Goal: Transaction & Acquisition: Book appointment/travel/reservation

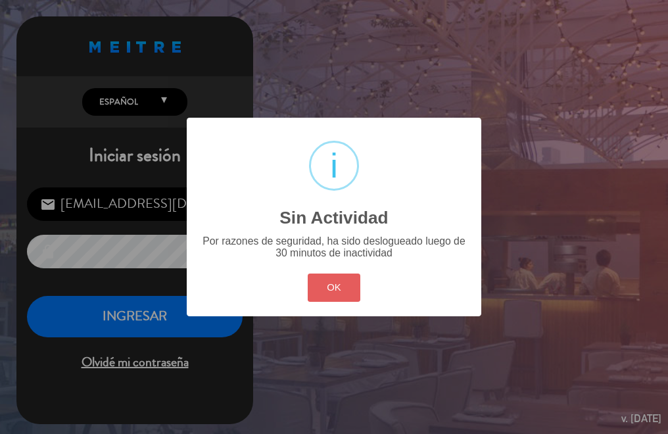
click at [333, 276] on button "OK" at bounding box center [334, 287] width 53 height 28
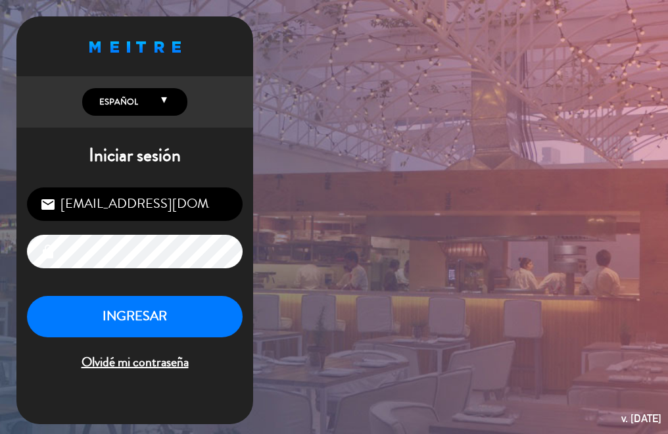
click at [163, 294] on div "[EMAIL_ADDRESS][DOMAIN_NAME] email lock INGRESAR Olvidé mi contraseña" at bounding box center [134, 280] width 237 height 207
click at [146, 311] on button "INGRESAR" at bounding box center [135, 316] width 216 height 41
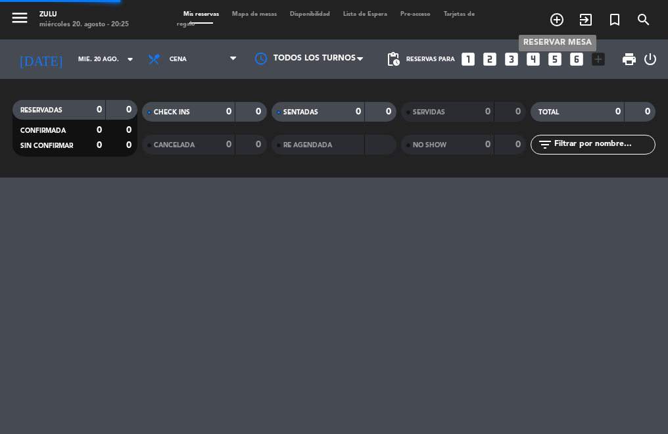
click at [557, 18] on icon "add_circle_outline" at bounding box center [557, 20] width 16 height 16
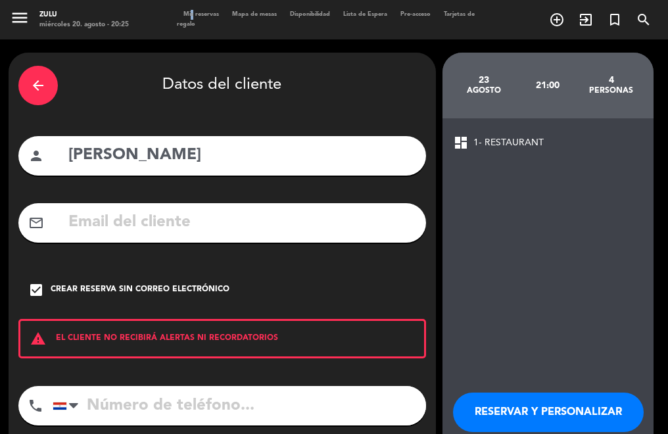
click at [188, 13] on span "Mis reservas" at bounding box center [201, 14] width 49 height 6
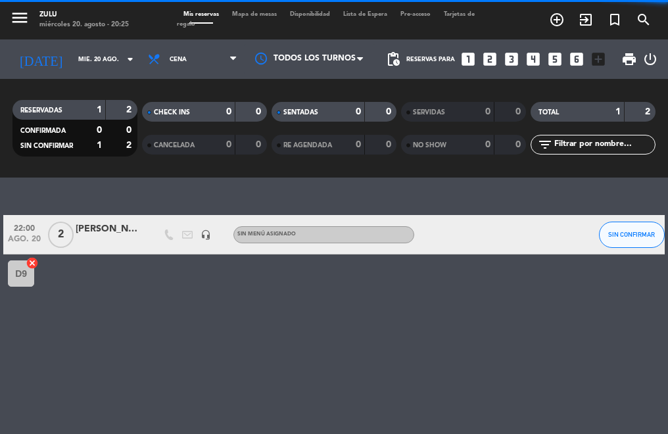
click at [494, 51] on icon "looks_two" at bounding box center [489, 59] width 17 height 17
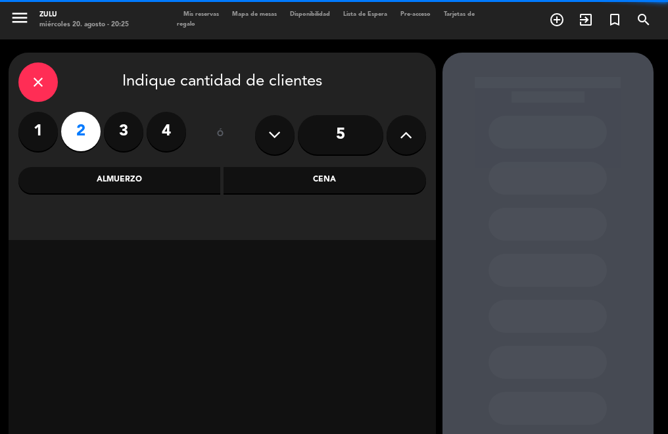
click at [311, 172] on div "Cena" at bounding box center [324, 180] width 202 height 26
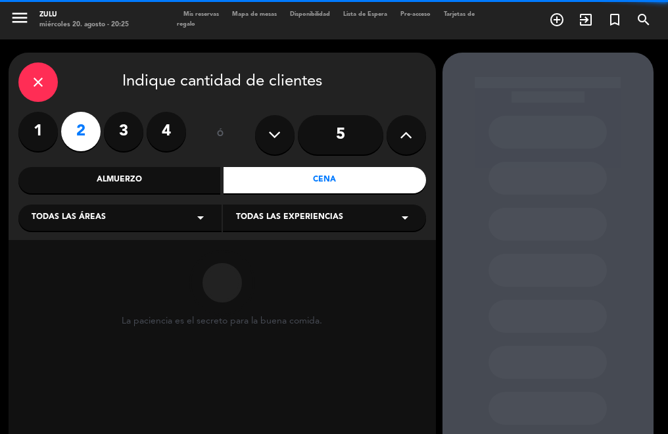
drag, startPoint x: 118, startPoint y: 208, endPoint x: 106, endPoint y: 230, distance: 25.0
click at [115, 212] on div "Todas las áreas arrow_drop_down" at bounding box center [119, 217] width 203 height 26
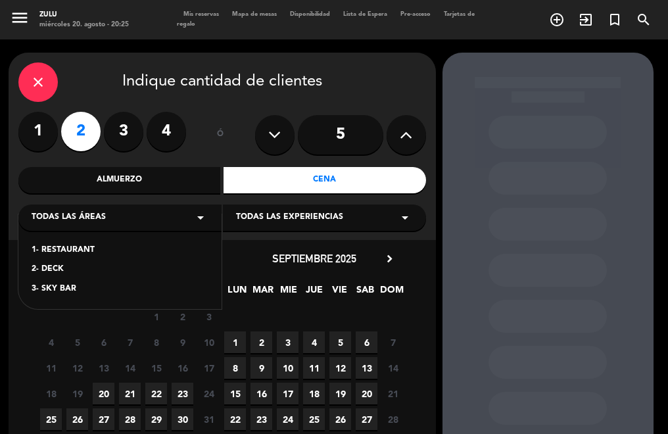
click at [71, 233] on div "1- RESTAURANT 2- DECK 3- SKY BAR" at bounding box center [119, 261] width 203 height 95
click at [64, 247] on div "1- RESTAURANT" at bounding box center [120, 250] width 177 height 13
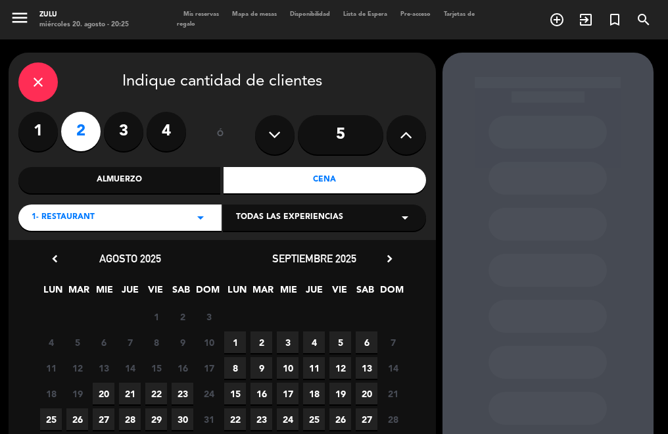
click at [103, 389] on span "20" at bounding box center [104, 393] width 22 height 22
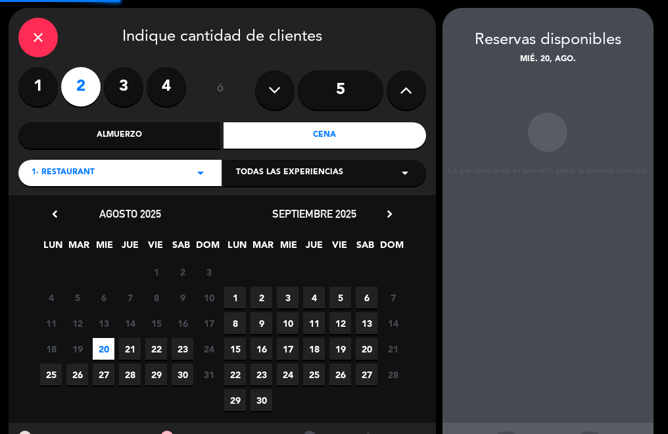
scroll to position [53, 0]
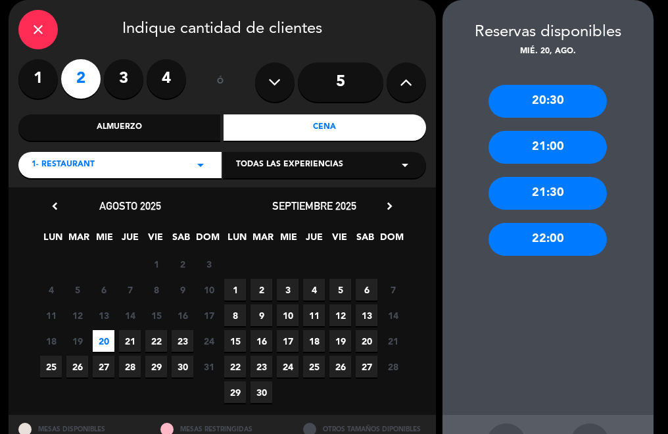
click at [561, 261] on div "20:30 21:00 21:30 22:00" at bounding box center [547, 236] width 211 height 357
click at [536, 237] on div "22:00" at bounding box center [547, 239] width 118 height 33
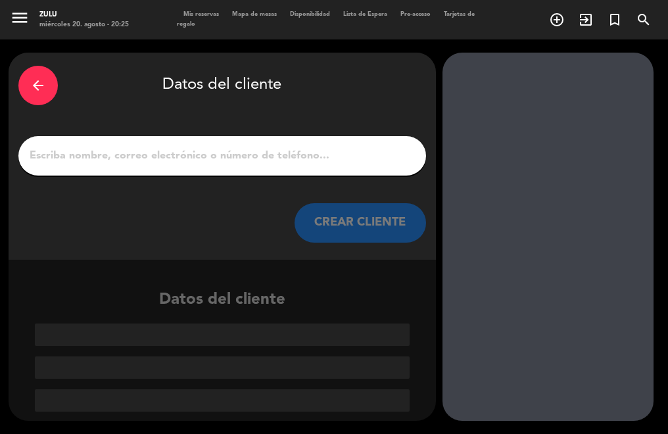
scroll to position [0, 0]
click at [299, 147] on input "1" at bounding box center [222, 156] width 388 height 18
paste input "[PERSON_NAME]"
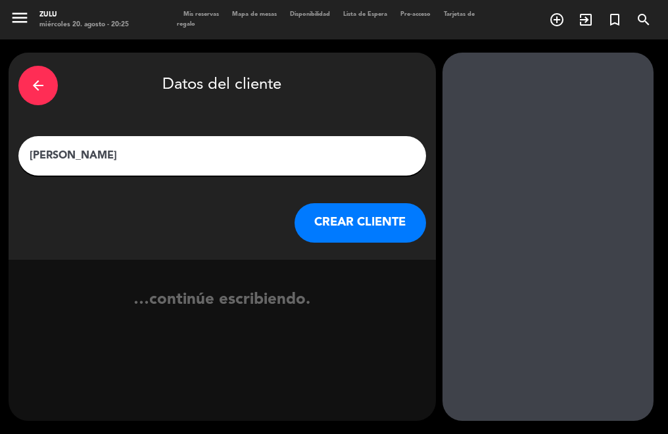
type input "[PERSON_NAME]"
drag, startPoint x: 344, startPoint y: 202, endPoint x: 344, endPoint y: 222, distance: 19.7
click at [344, 222] on div "arrow_back Datos del cliente [PERSON_NAME] [PERSON_NAME] CLIENTE" at bounding box center [222, 156] width 427 height 207
click at [343, 222] on button "CREAR CLIENTE" at bounding box center [359, 222] width 131 height 39
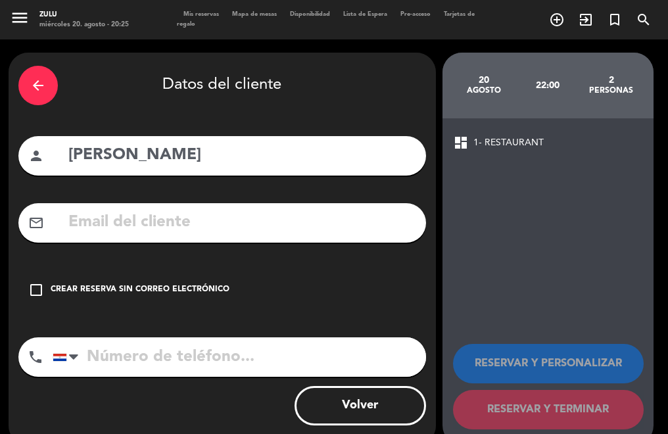
click at [152, 269] on div "arrow_back Datos del cliente person [PERSON_NAME] mail_outline check_box_outlin…" at bounding box center [222, 249] width 427 height 392
click at [202, 290] on div "Crear reserva sin correo electrónico" at bounding box center [140, 289] width 179 height 13
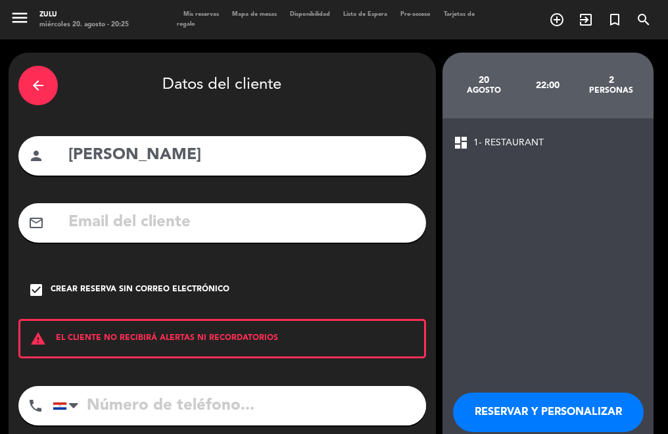
click at [536, 398] on button "RESERVAR Y PERSONALIZAR" at bounding box center [548, 411] width 191 height 39
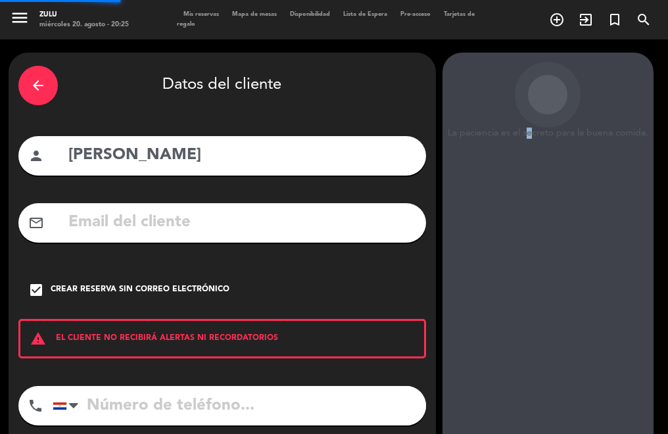
click at [528, 404] on div "La paciencia es el secreto para la buena comida. 20 agosto 22:00 2 personas das…" at bounding box center [547, 273] width 211 height 441
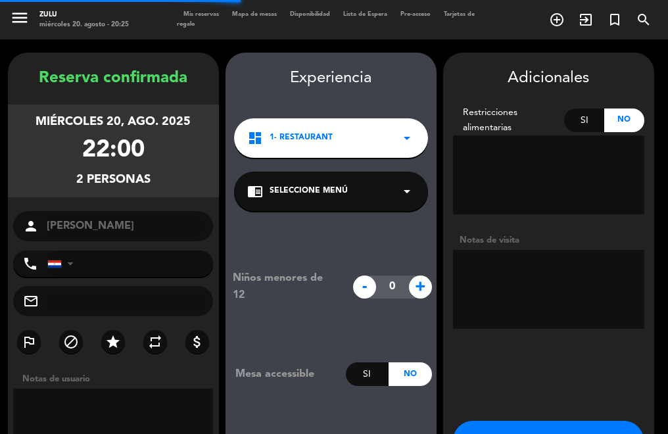
scroll to position [53, 0]
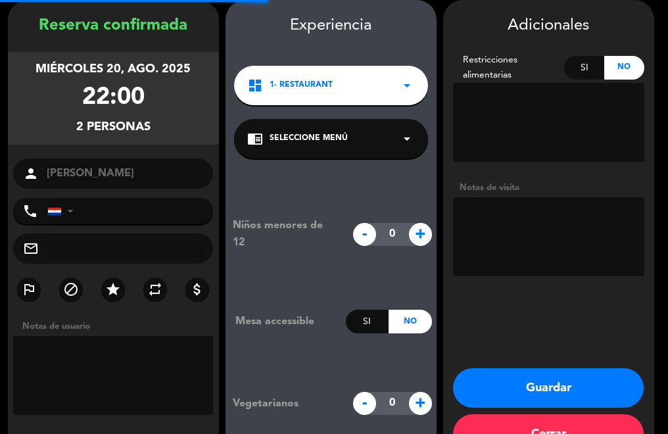
drag, startPoint x: 528, startPoint y: 404, endPoint x: 513, endPoint y: 387, distance: 22.4
click at [513, 388] on button "Guardar" at bounding box center [548, 387] width 191 height 39
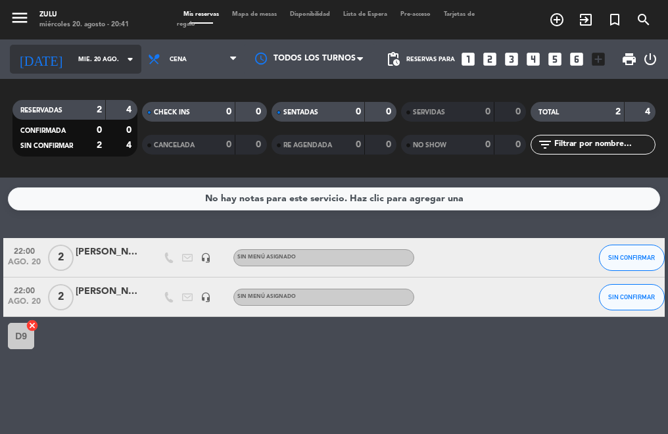
click at [72, 55] on input "mié. 20 ago." at bounding box center [114, 59] width 85 height 20
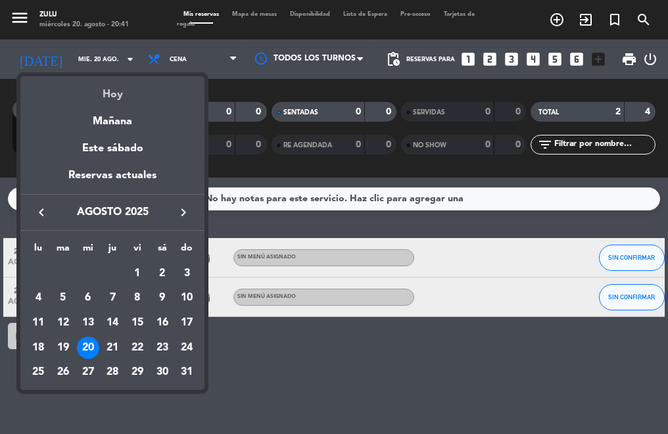
click at [105, 87] on div "Hoy" at bounding box center [112, 89] width 184 height 27
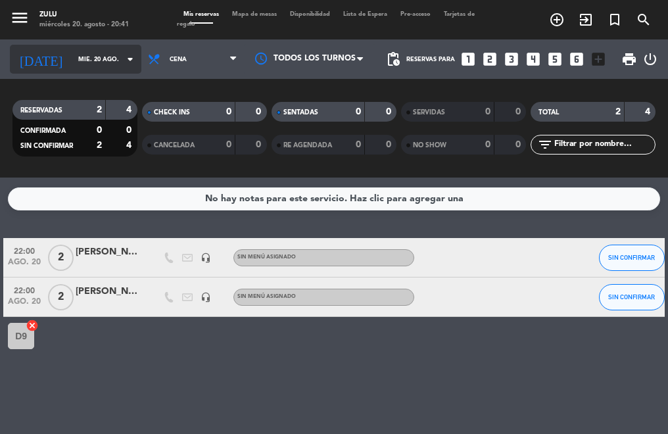
click at [89, 56] on input "mié. 20 ago." at bounding box center [114, 59] width 85 height 20
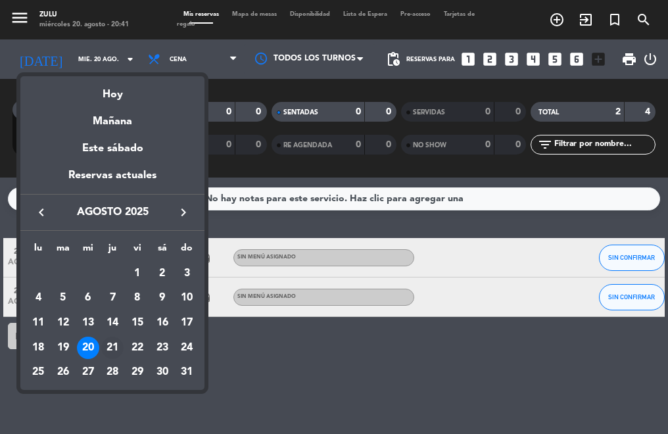
click at [111, 345] on div "21" at bounding box center [112, 347] width 22 height 22
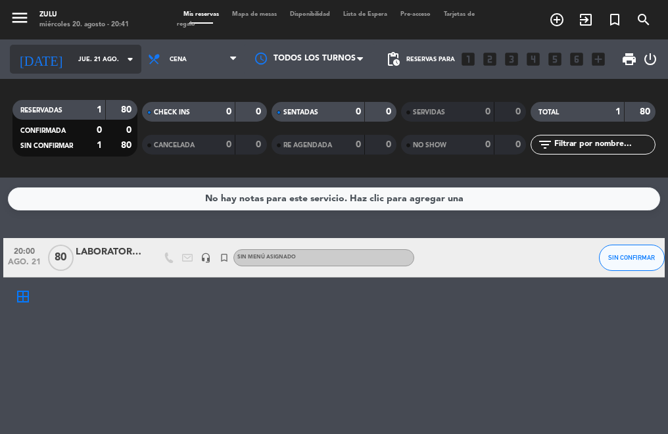
click at [78, 58] on input "jue. 21 ago." at bounding box center [114, 59] width 85 height 20
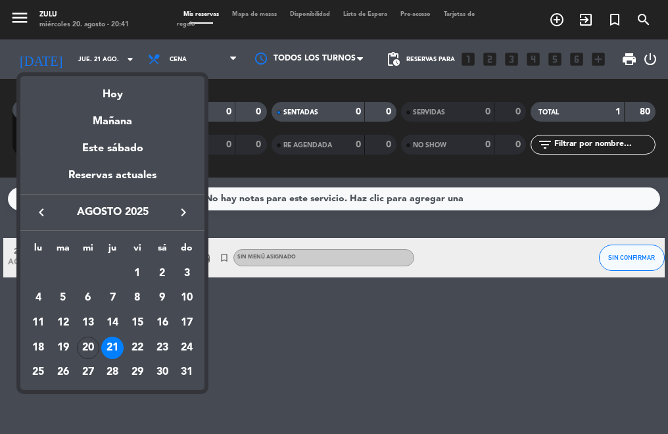
click at [132, 340] on div "22" at bounding box center [137, 347] width 22 height 22
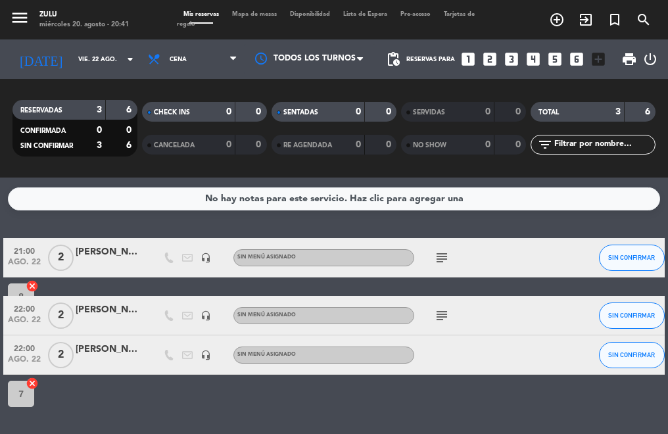
click at [434, 259] on icon "subject" at bounding box center [442, 258] width 16 height 16
click at [438, 317] on icon "subject" at bounding box center [442, 316] width 16 height 16
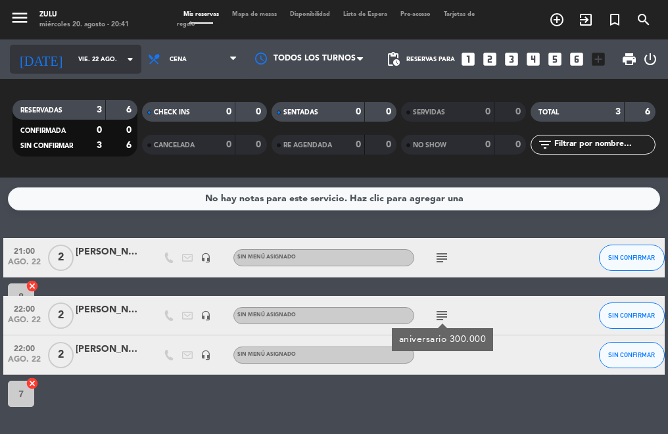
click at [103, 62] on input "vie. 22 ago." at bounding box center [114, 59] width 85 height 20
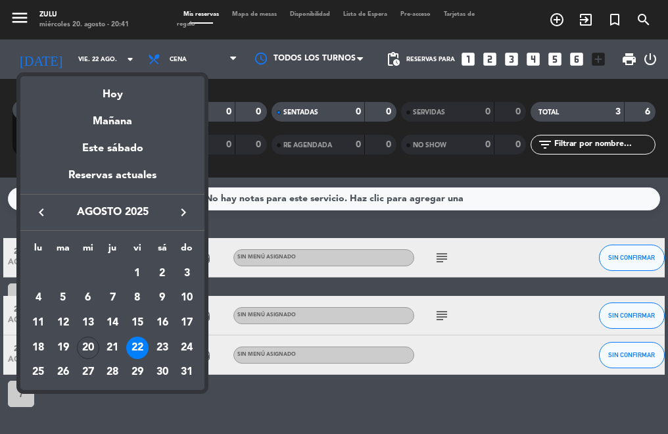
click at [157, 350] on div "23" at bounding box center [162, 347] width 22 height 22
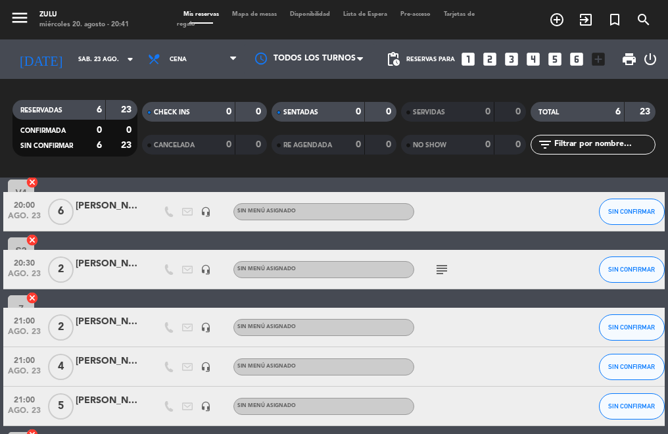
scroll to position [131, 0]
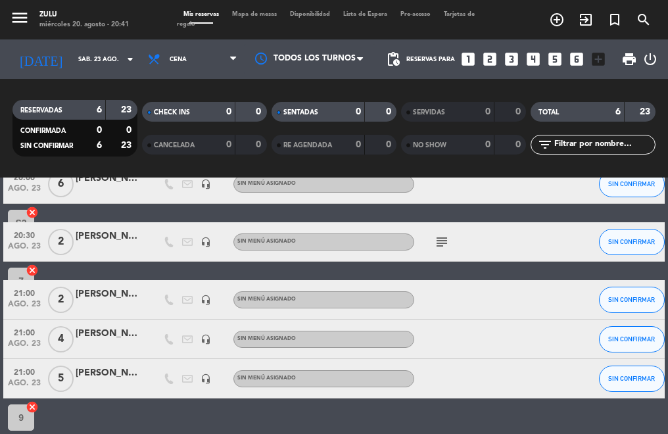
click at [442, 239] on icon "subject" at bounding box center [442, 242] width 16 height 16
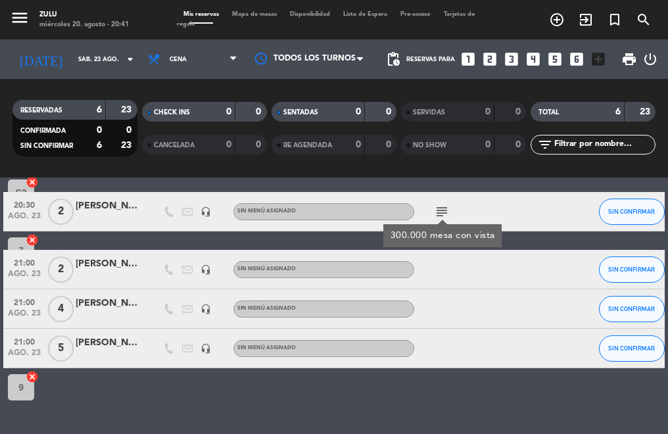
scroll to position [0, 0]
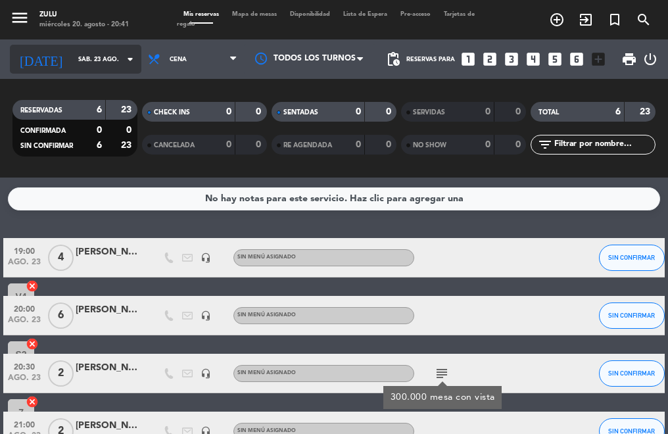
click at [91, 64] on input "sáb. 23 ago." at bounding box center [114, 59] width 85 height 20
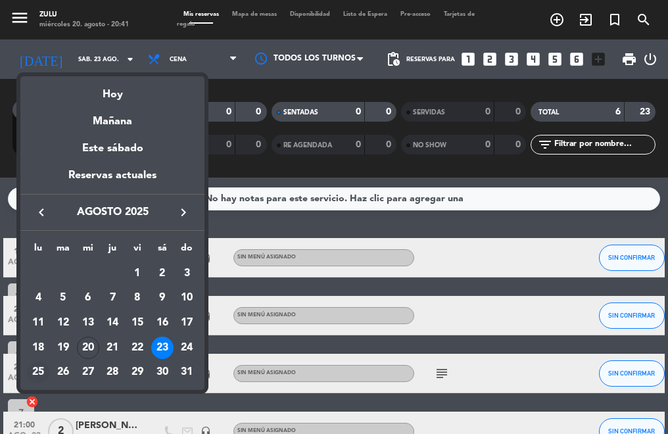
click at [41, 365] on div "25" at bounding box center [38, 372] width 22 height 22
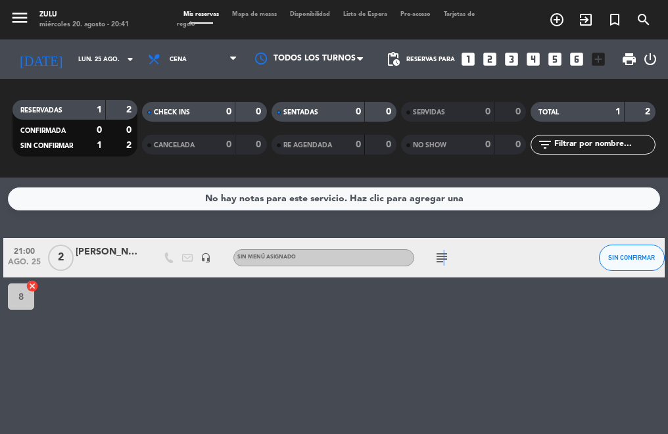
click at [442, 258] on icon "subject" at bounding box center [442, 258] width 16 height 16
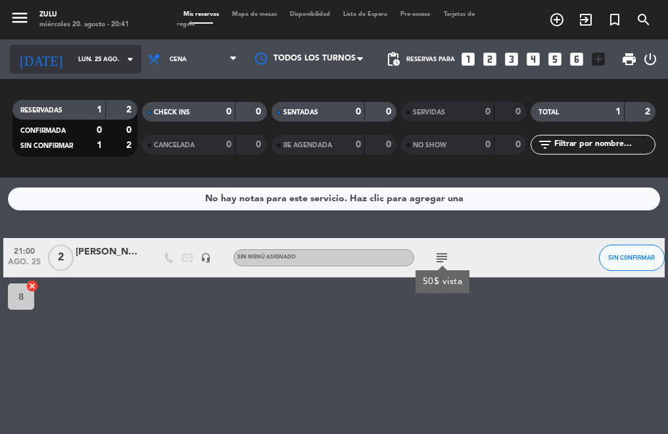
click at [72, 54] on input "lun. 25 ago." at bounding box center [114, 59] width 85 height 20
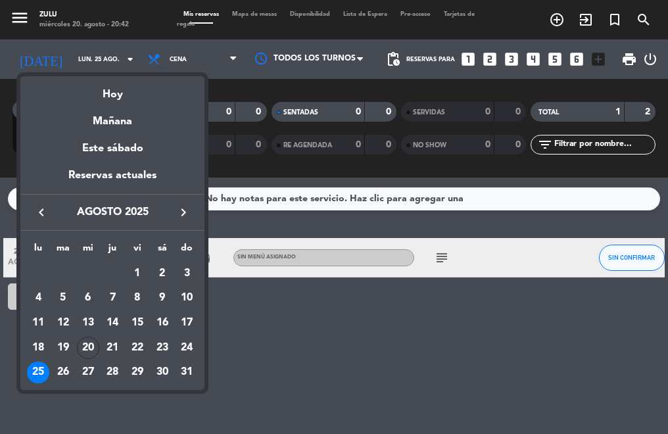
drag, startPoint x: 302, startPoint y: 329, endPoint x: 290, endPoint y: 325, distance: 11.6
click at [300, 329] on div at bounding box center [334, 217] width 668 height 434
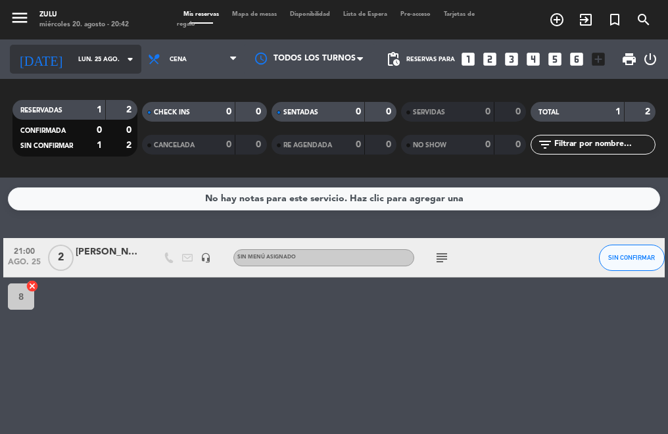
click at [72, 58] on input "lun. 25 ago." at bounding box center [114, 59] width 85 height 20
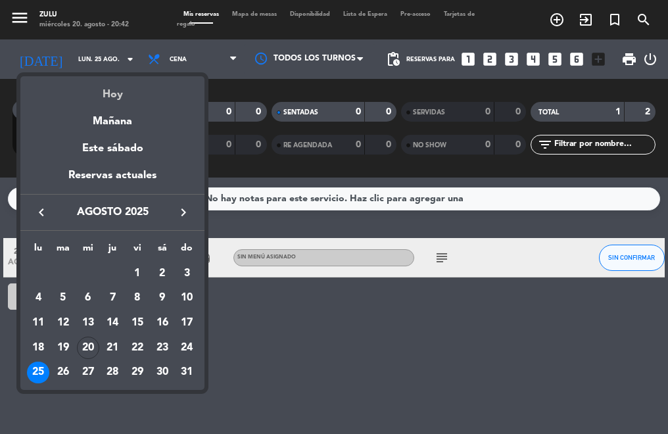
drag, startPoint x: 71, startPoint y: 58, endPoint x: 72, endPoint y: 94, distance: 35.5
click at [72, 94] on div "Hoy" at bounding box center [112, 89] width 184 height 27
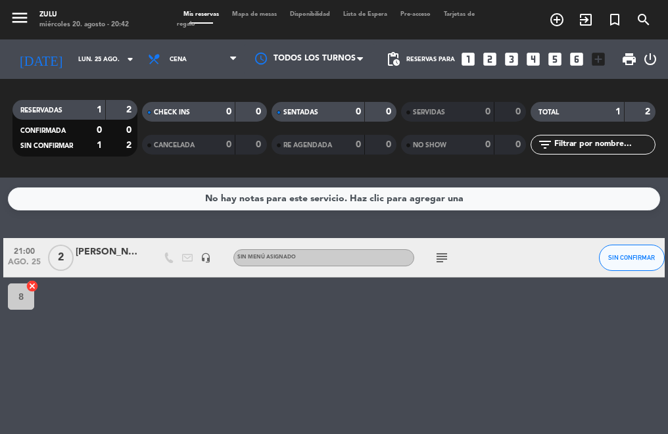
type input "mié. 20 ago."
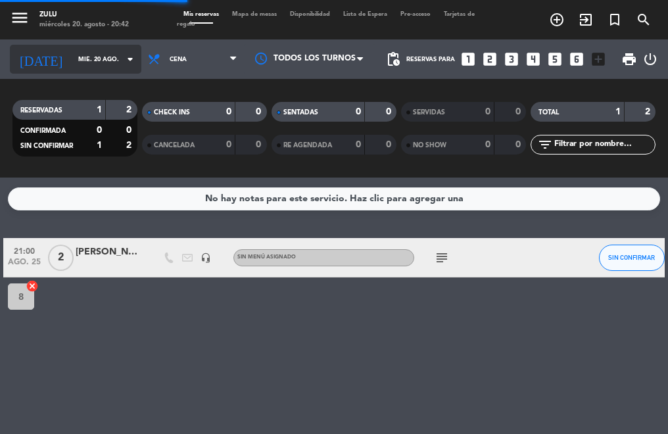
click at [76, 64] on input "mié. 20 ago." at bounding box center [114, 59] width 85 height 20
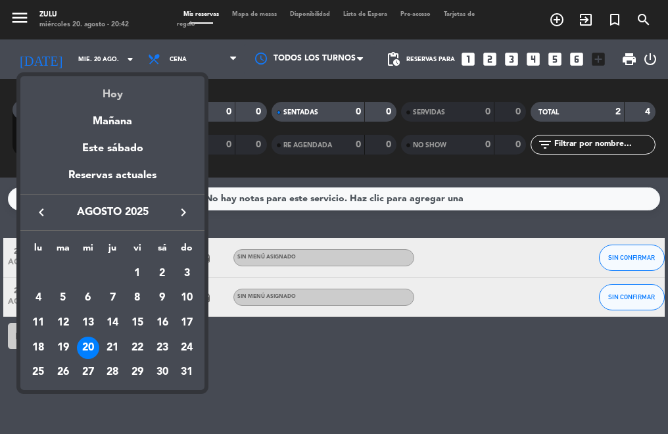
click at [122, 97] on div "Hoy" at bounding box center [112, 89] width 184 height 27
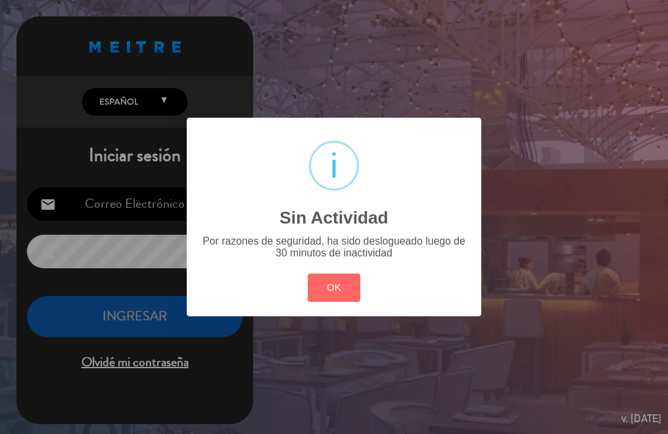
type input "[EMAIL_ADDRESS][DOMAIN_NAME]"
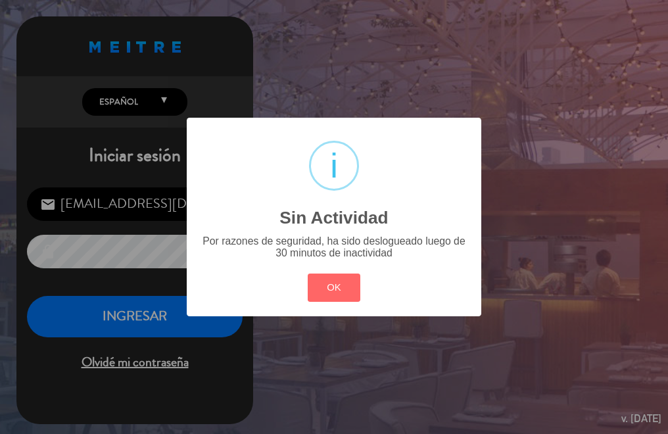
drag, startPoint x: 175, startPoint y: 347, endPoint x: 148, endPoint y: 327, distance: 34.3
click at [174, 347] on div "? ! i Sin Actividad × Por razones de seguridad, ha sido deslogueado luego de 30…" at bounding box center [334, 217] width 668 height 434
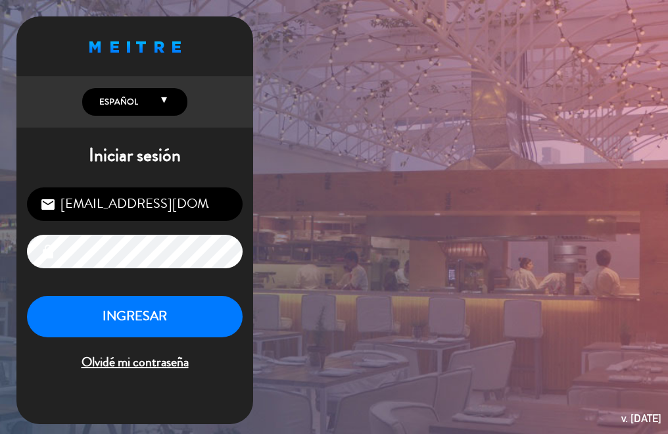
click at [147, 338] on div "INGRESAR Olvidé mi contraseña" at bounding box center [135, 335] width 216 height 78
click at [138, 320] on button "INGRESAR" at bounding box center [135, 316] width 216 height 41
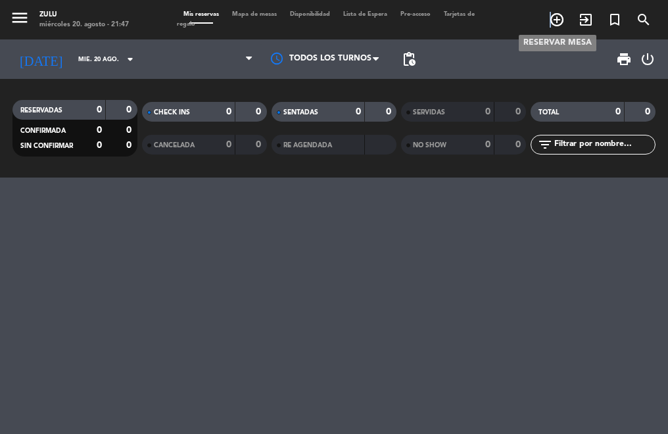
click at [551, 18] on icon "add_circle_outline" at bounding box center [557, 20] width 16 height 16
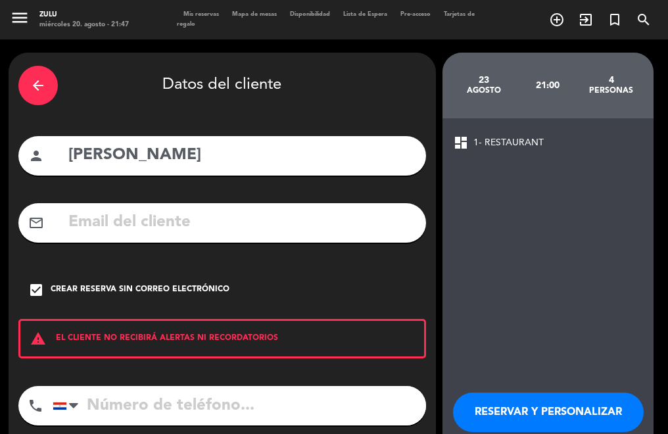
click at [200, 11] on span "Mis reservas" at bounding box center [201, 14] width 49 height 6
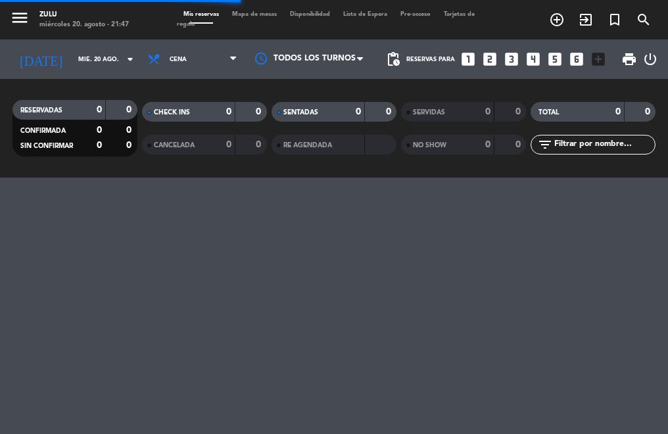
click at [569, 54] on icon "looks_6" at bounding box center [576, 59] width 17 height 17
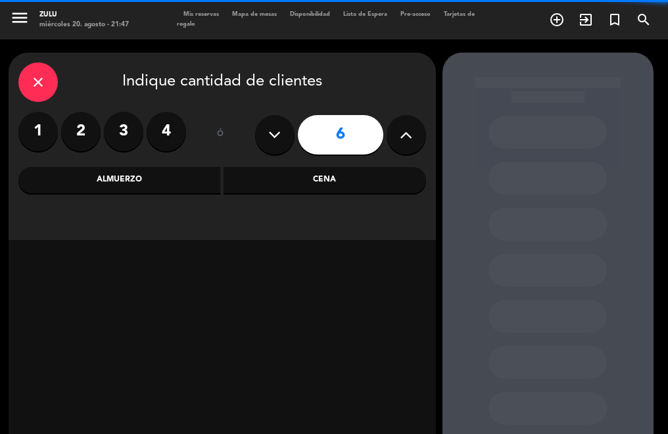
click at [305, 191] on div "Cena" at bounding box center [324, 180] width 202 height 26
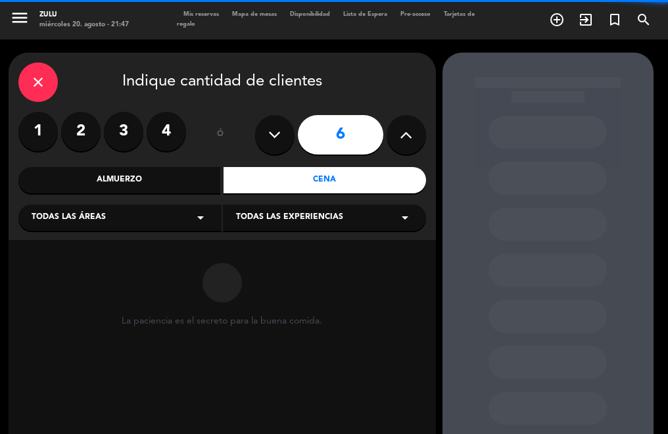
click at [126, 240] on div "La paciencia es el secreto para la buena comida." at bounding box center [222, 340] width 427 height 200
click at [102, 236] on div "close Indique cantidad de clientes 1 2 3 4 ó 6 Almuerzo Cena Todas las áreas ar…" at bounding box center [222, 146] width 427 height 187
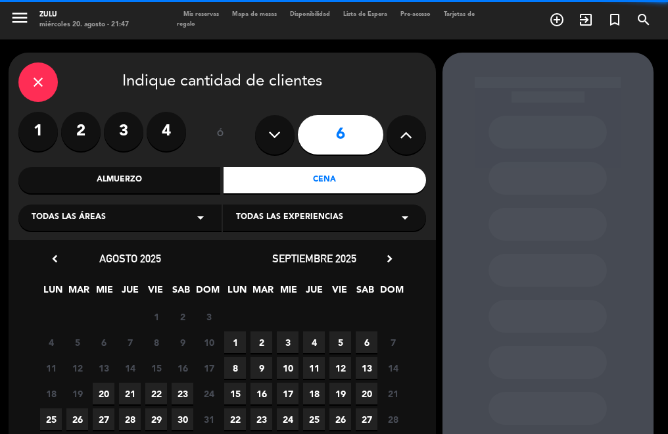
click at [70, 229] on div "Todas las áreas arrow_drop_down" at bounding box center [119, 217] width 203 height 26
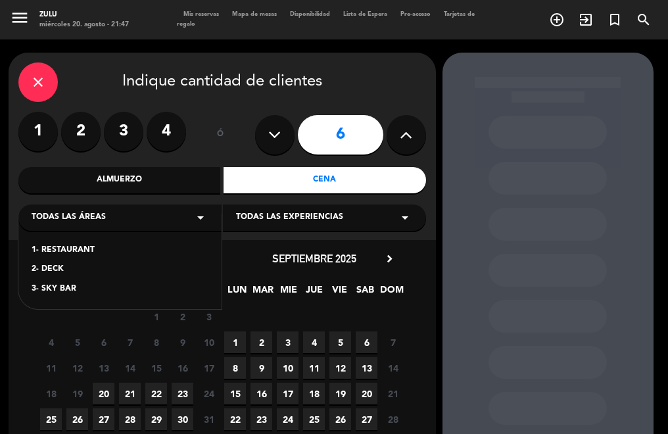
click at [73, 250] on div "1- RESTAURANT" at bounding box center [120, 250] width 177 height 13
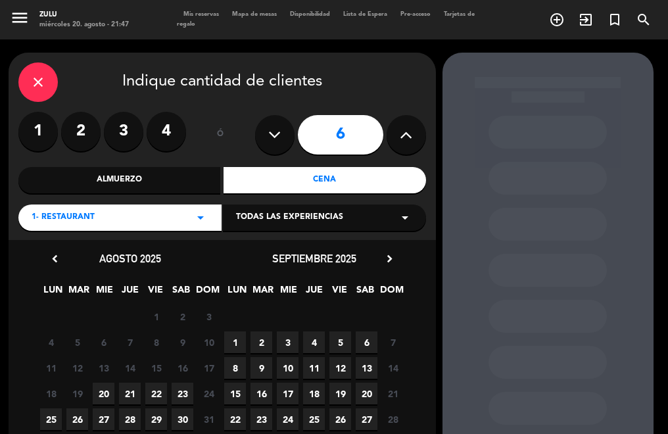
click at [152, 387] on span "22" at bounding box center [156, 393] width 22 height 22
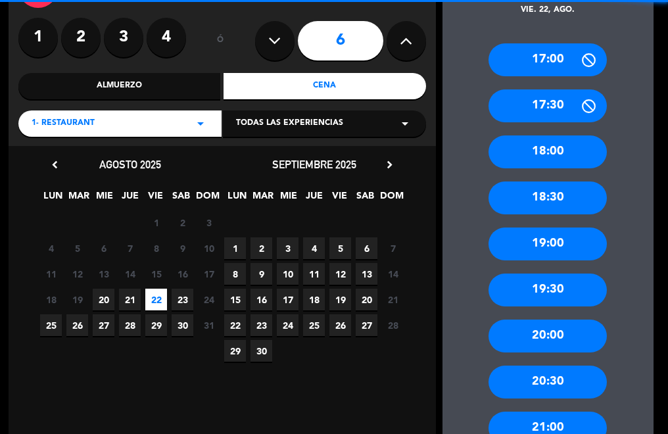
scroll to position [184, 0]
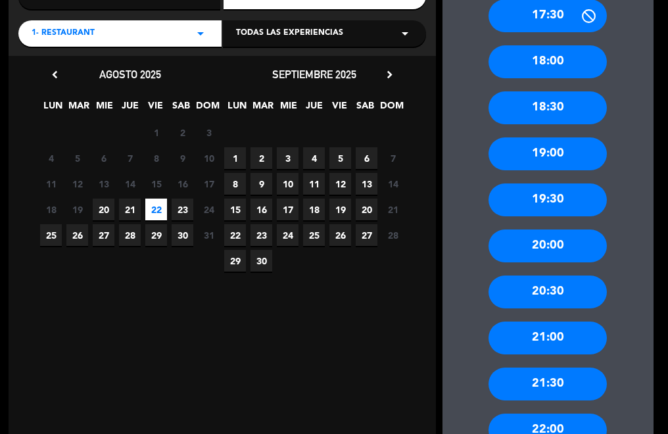
drag, startPoint x: 530, startPoint y: 333, endPoint x: 513, endPoint y: 332, distance: 17.8
click at [528, 335] on div "21:00" at bounding box center [547, 337] width 118 height 33
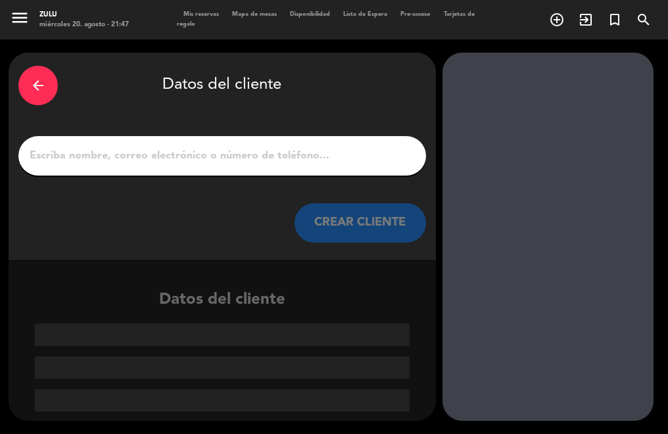
scroll to position [0, 0]
click at [198, 157] on input "1" at bounding box center [222, 156] width 388 height 18
paste input "[PERSON_NAME]"
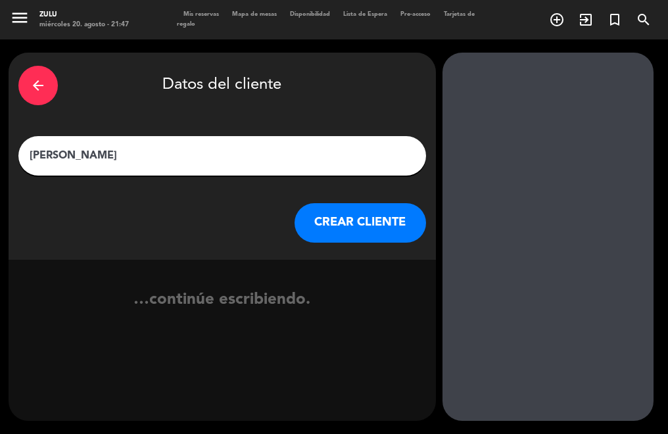
type input "[PERSON_NAME]"
click at [311, 217] on button "CREAR CLIENTE" at bounding box center [359, 222] width 131 height 39
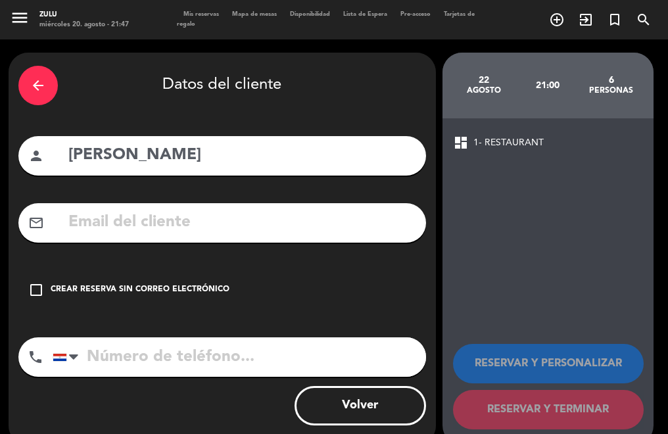
click at [172, 293] on div "Crear reserva sin correo electrónico" at bounding box center [140, 289] width 179 height 13
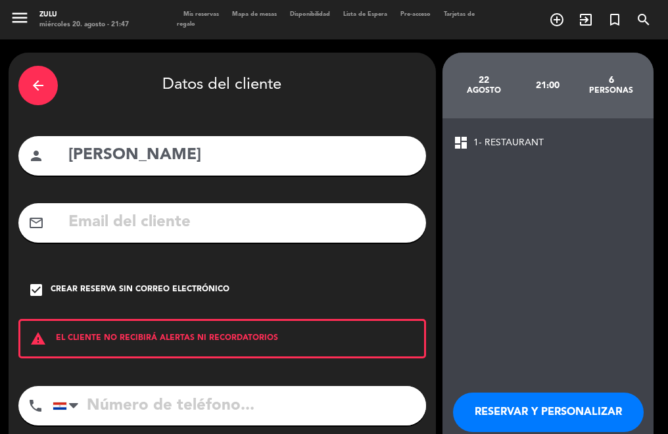
click at [500, 408] on button "RESERVAR Y PERSONALIZAR" at bounding box center [548, 411] width 191 height 39
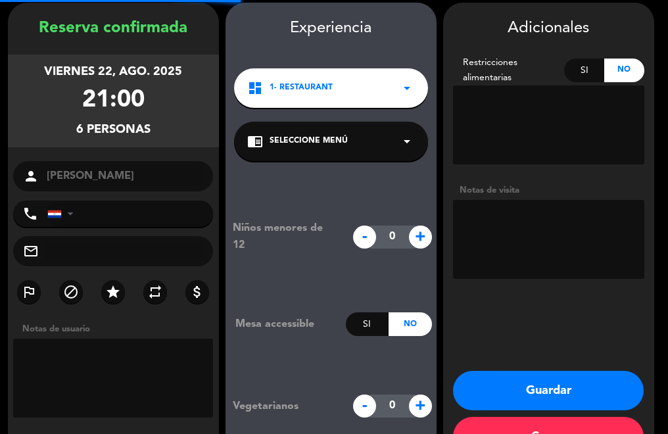
scroll to position [53, 0]
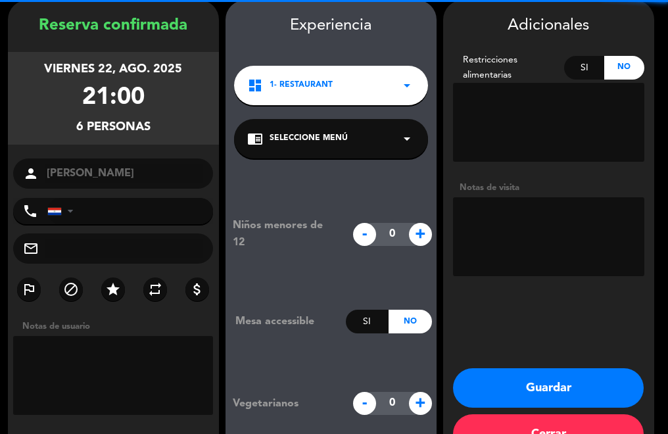
click at [489, 378] on button "Guardar" at bounding box center [548, 387] width 191 height 39
